Goal: Information Seeking & Learning: Learn about a topic

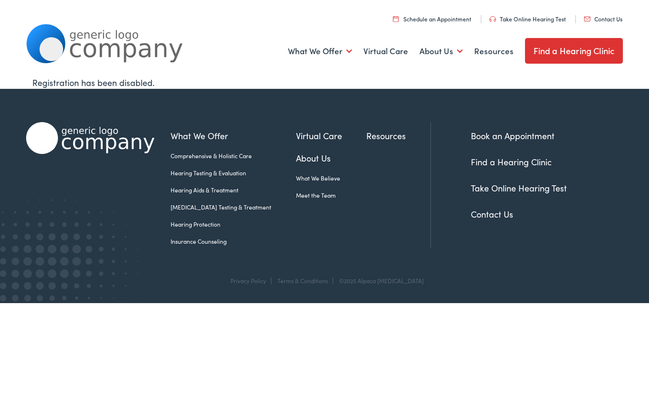
click at [0, 0] on link "Hearing Aids & Treatment" at bounding box center [0, 0] width 0 height 0
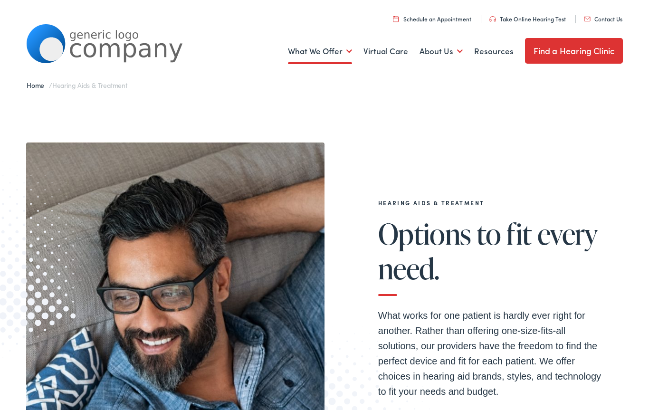
click at [135, 238] on img at bounding box center [175, 324] width 298 height 364
